Goal: Task Accomplishment & Management: Manage account settings

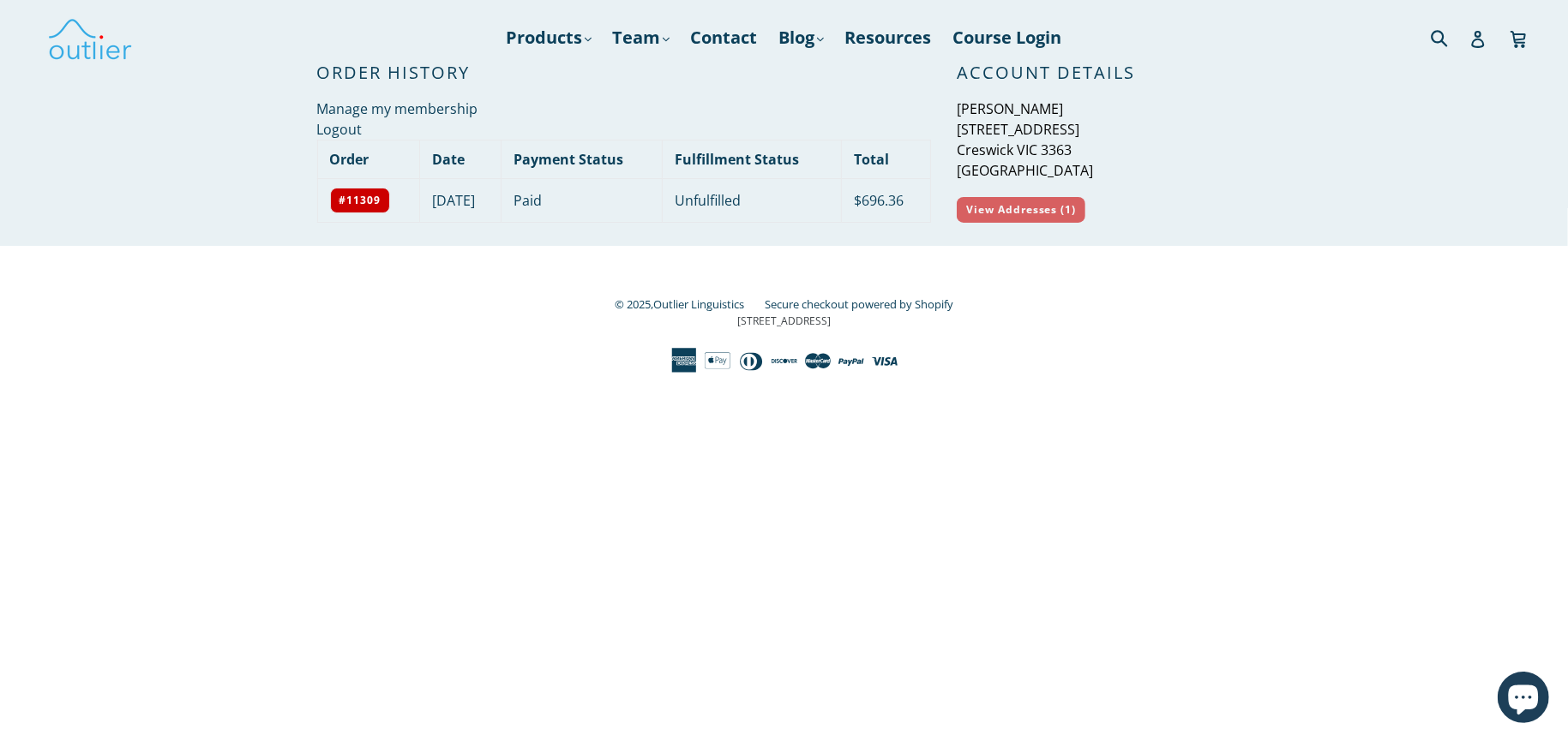
click at [1065, 214] on link "View Addresses (1)" at bounding box center [1021, 210] width 129 height 26
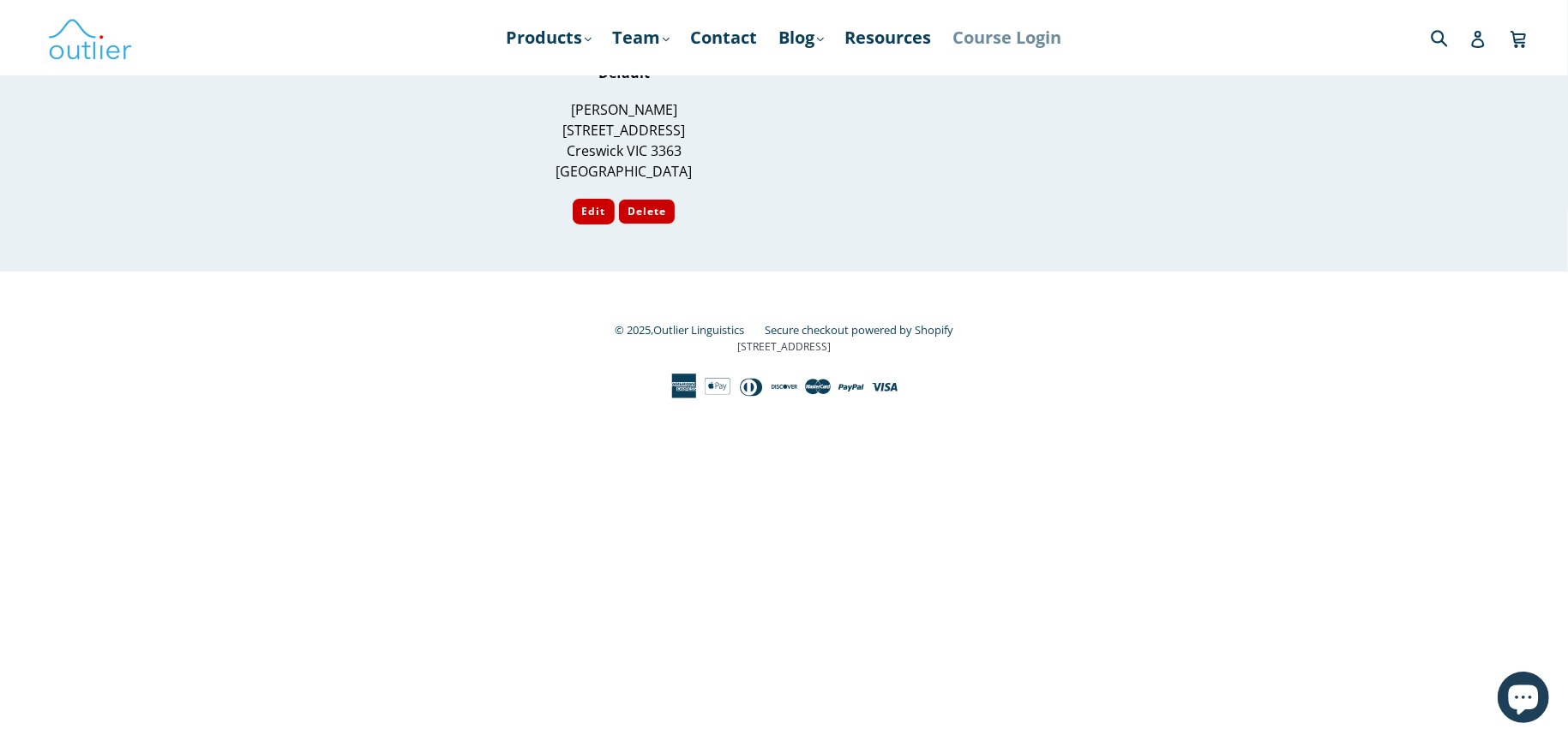
click at [1025, 36] on link "Course Login" at bounding box center [1008, 37] width 126 height 31
